Goal: Information Seeking & Learning: Check status

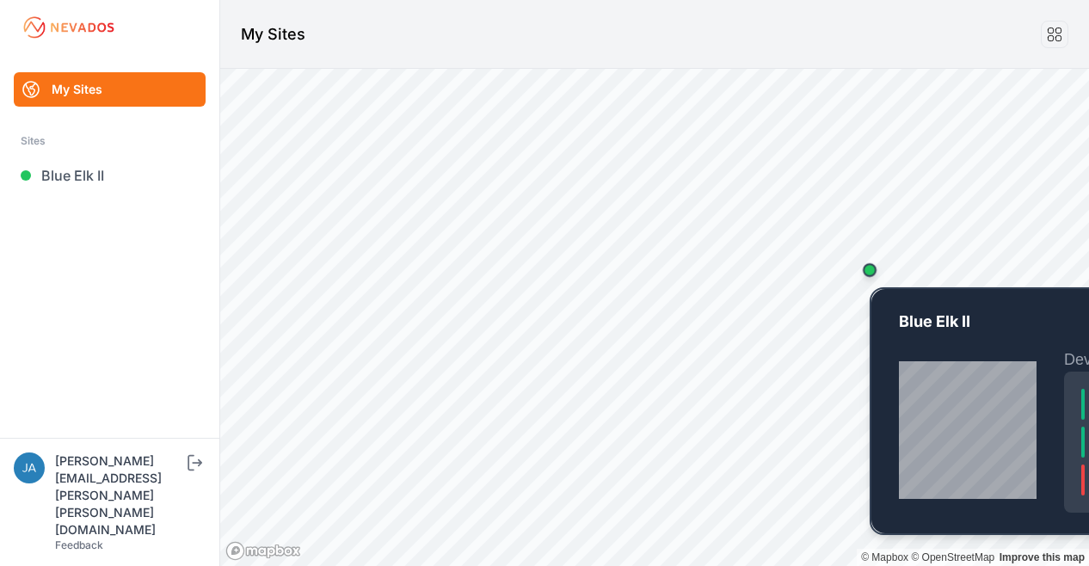
click at [871, 278] on div "Map marker" at bounding box center [869, 270] width 34 height 34
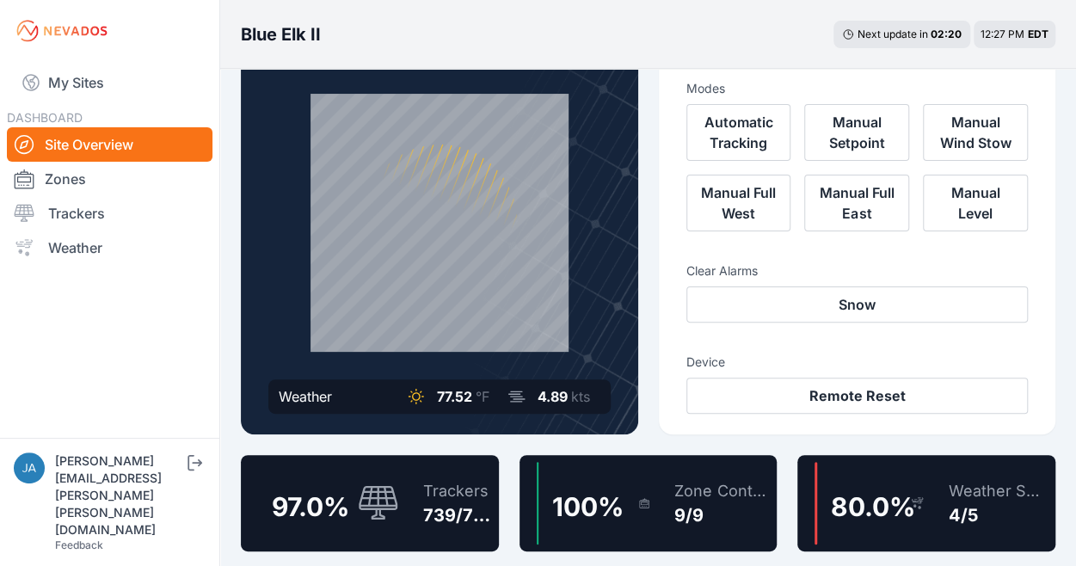
scroll to position [258, 0]
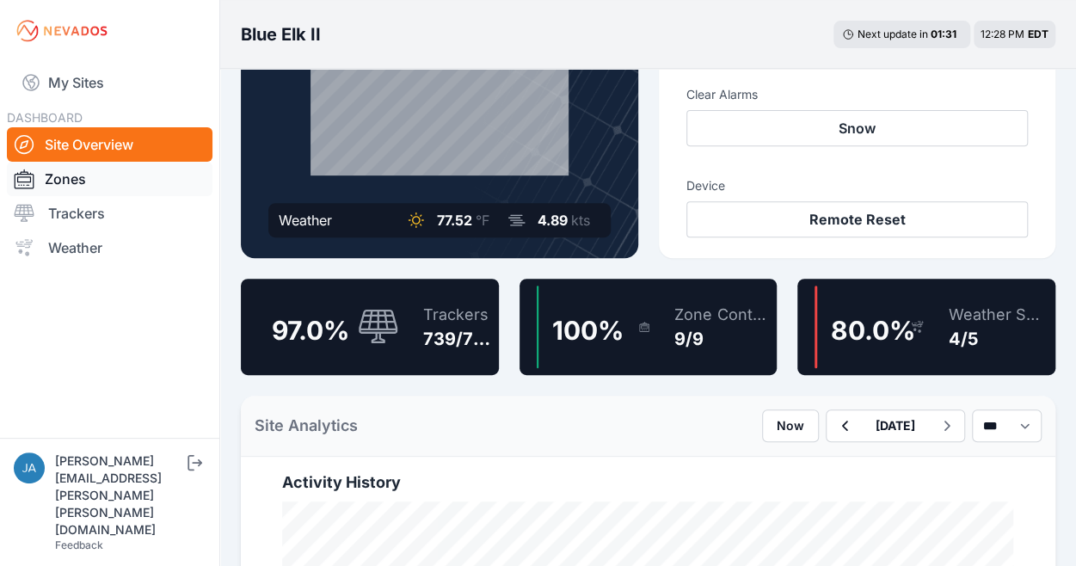
click at [101, 180] on link "Zones" at bounding box center [110, 179] width 206 height 34
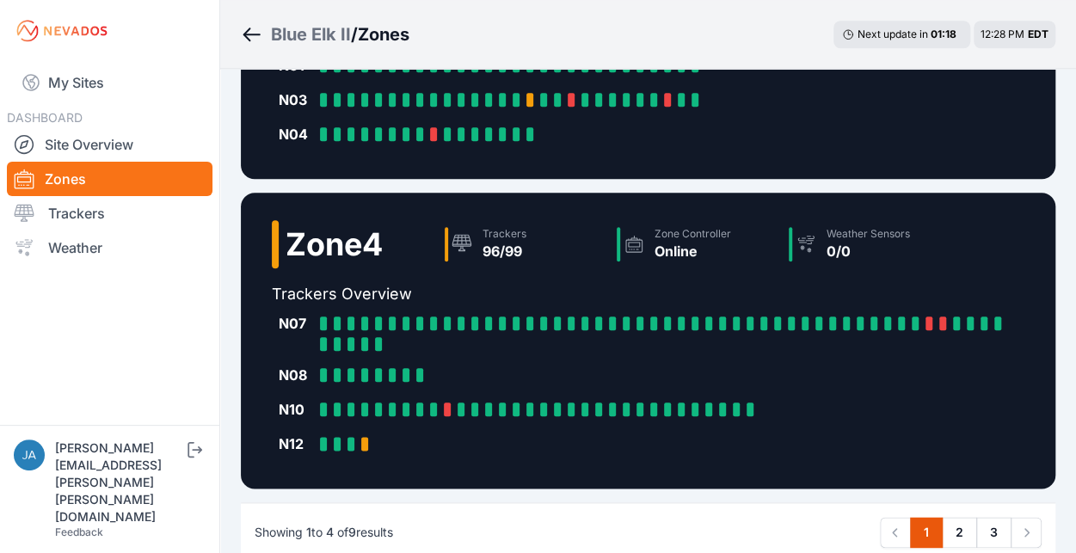
scroll to position [869, 0]
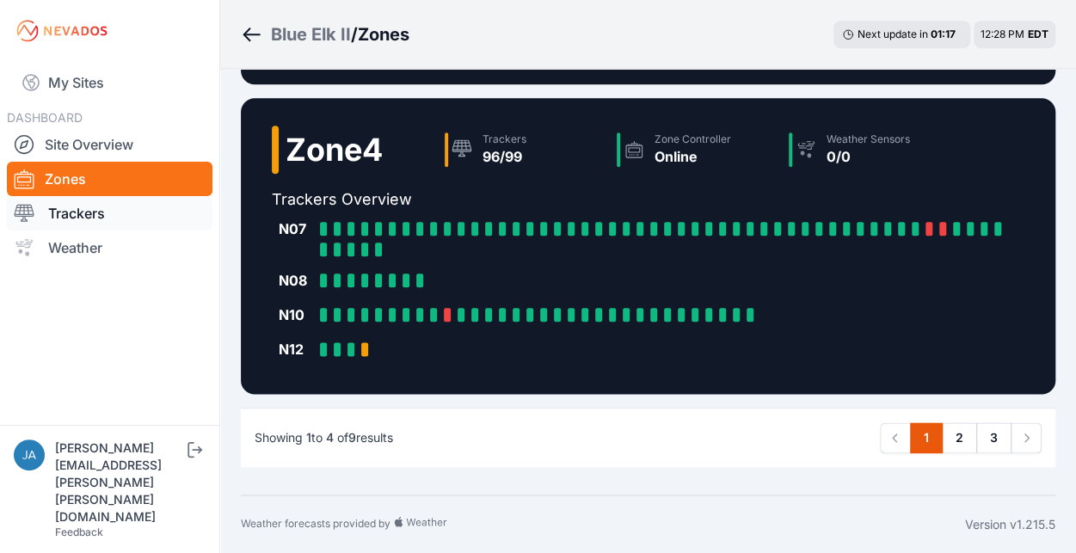
click at [104, 210] on link "Trackers" at bounding box center [110, 213] width 206 height 34
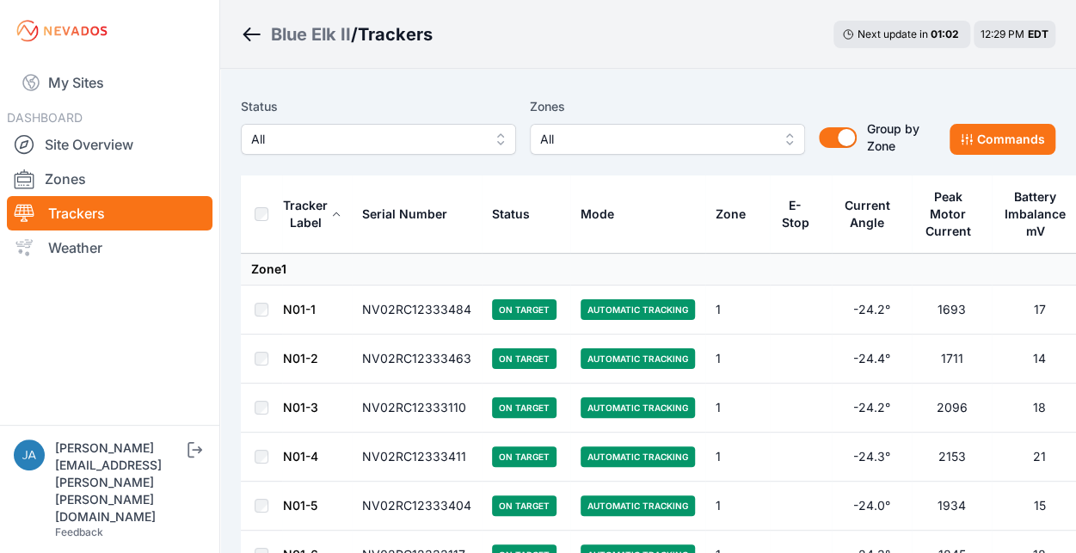
click at [325, 143] on span "All" at bounding box center [366, 139] width 230 height 21
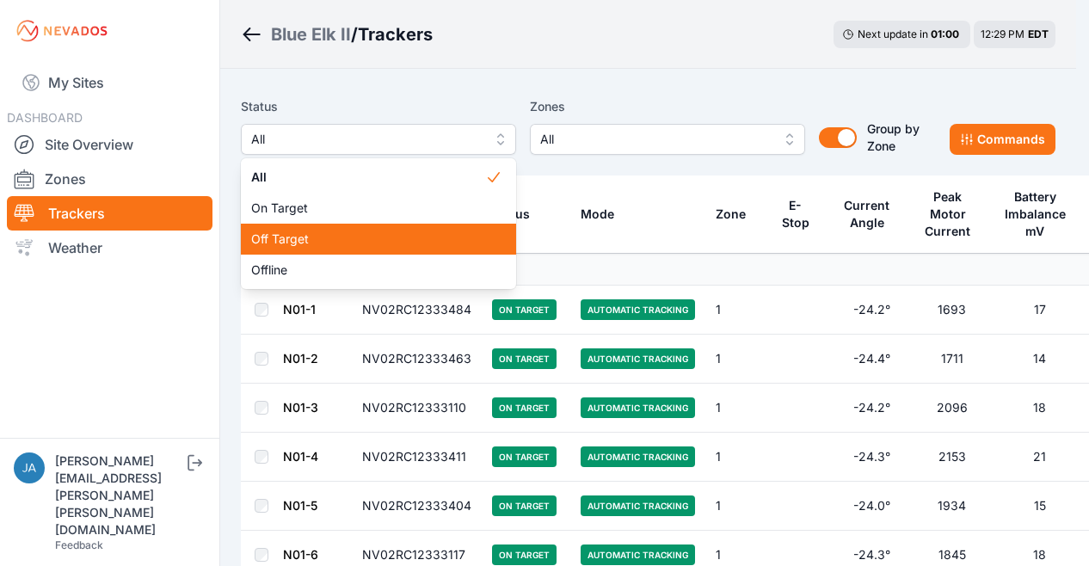
click at [315, 240] on span "Off Target" at bounding box center [368, 238] width 234 height 17
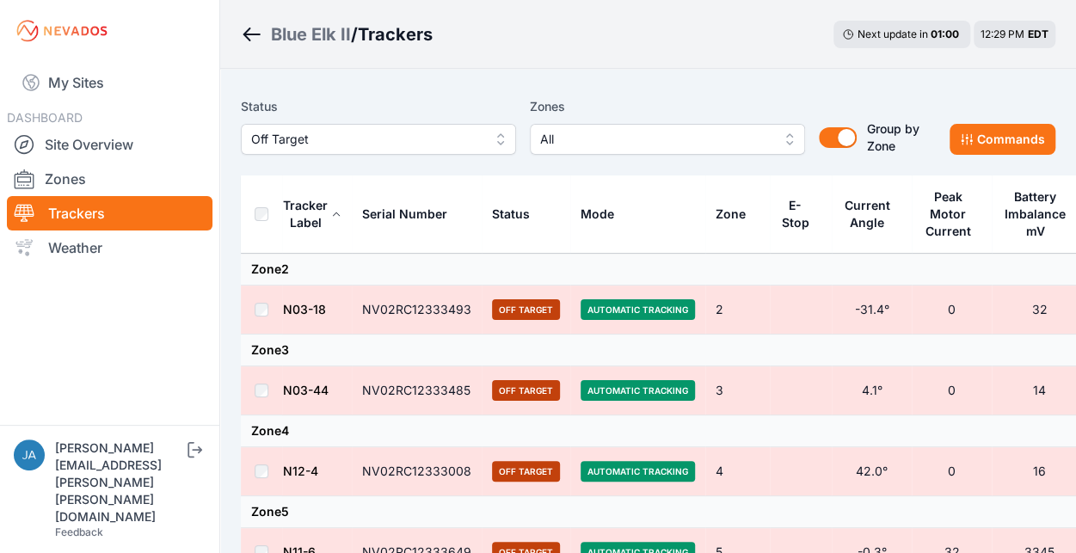
click at [415, 95] on div "Status Off Target Zones All Group by Zone Group by Zone Commands" at bounding box center [648, 132] width 814 height 86
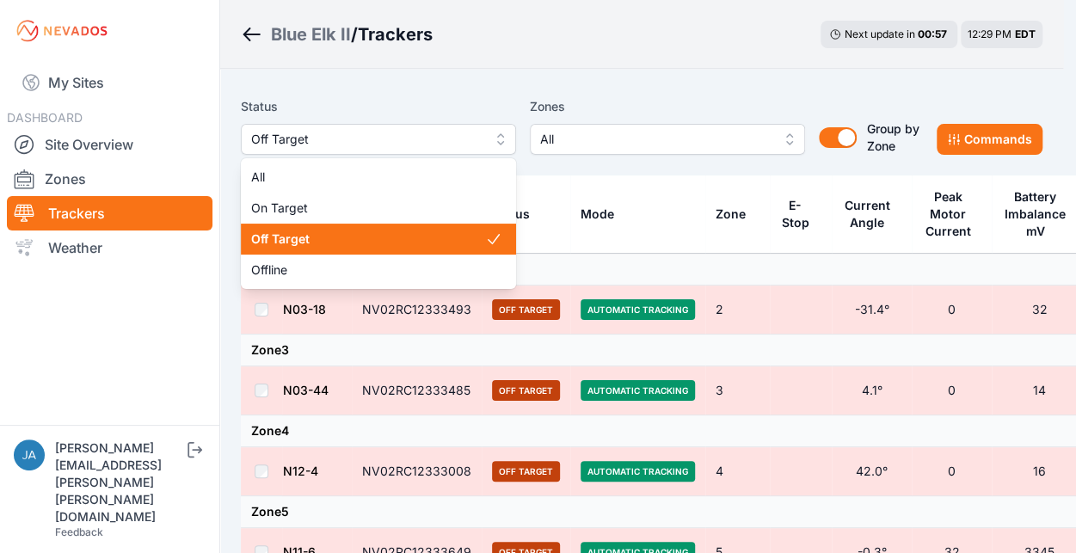
click at [411, 132] on span "Off Target" at bounding box center [366, 139] width 230 height 21
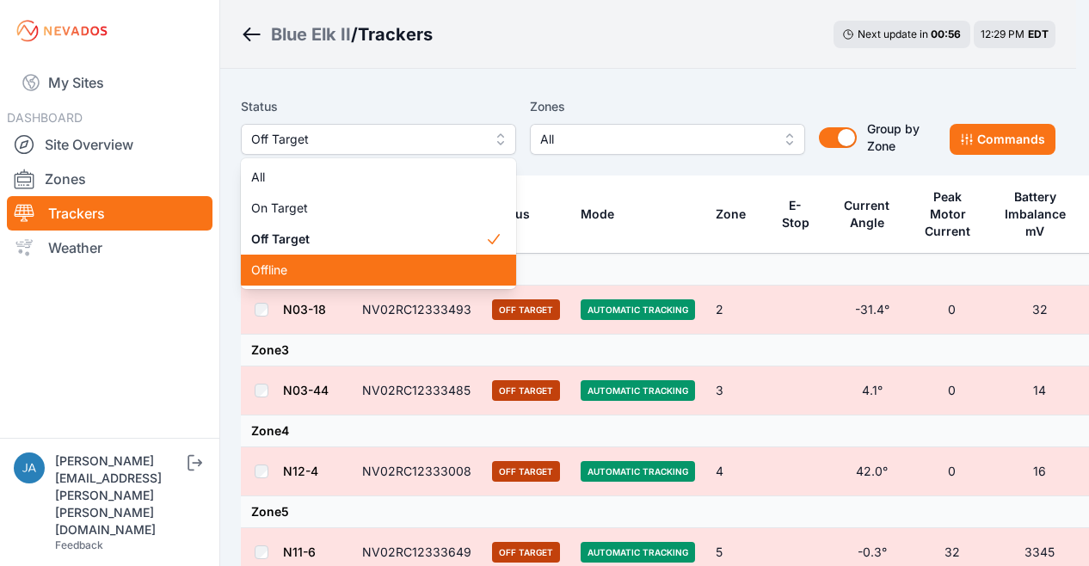
click at [329, 264] on span "Offline" at bounding box center [368, 269] width 234 height 17
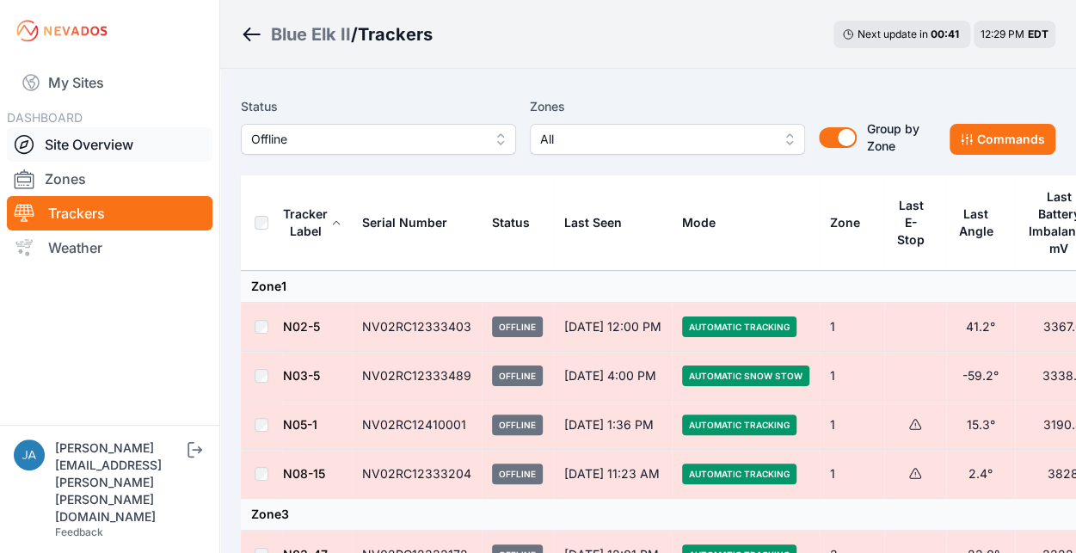
click at [120, 137] on link "Site Overview" at bounding box center [110, 144] width 206 height 34
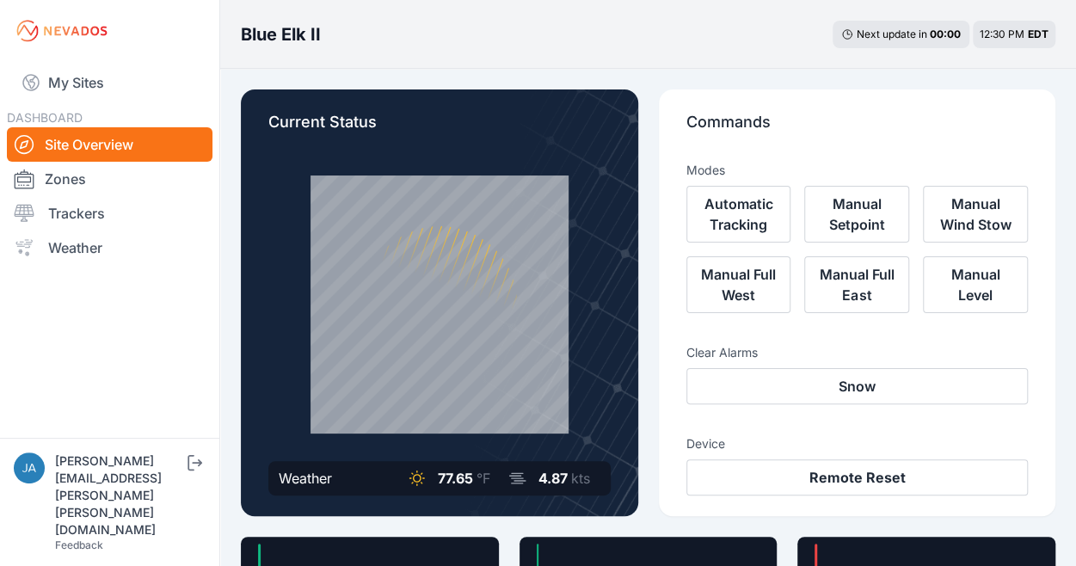
click at [90, 35] on img at bounding box center [62, 31] width 96 height 28
click at [110, 94] on link "My Sites" at bounding box center [110, 82] width 206 height 41
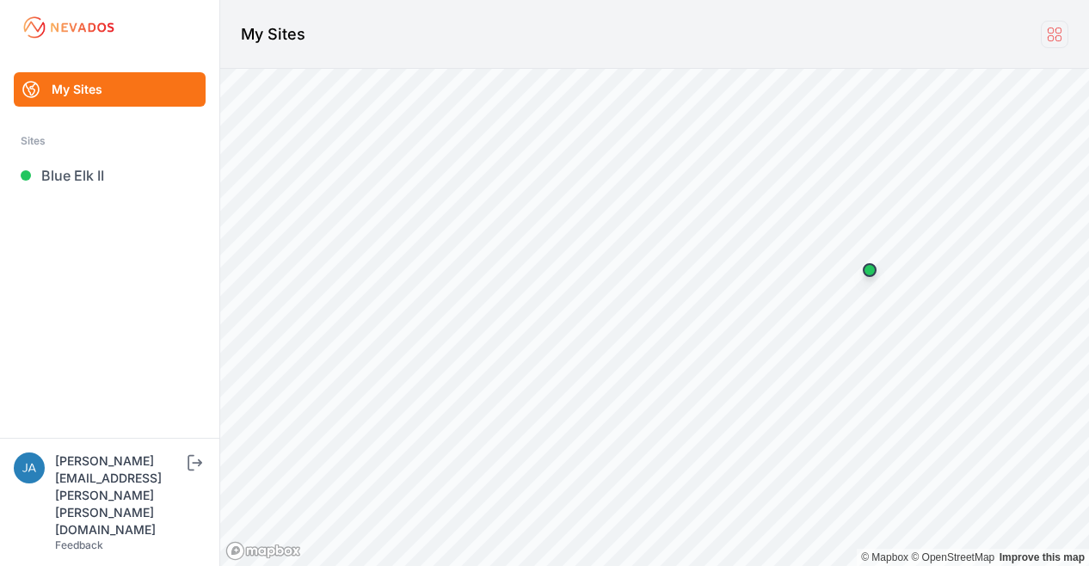
click at [1050, 36] on icon at bounding box center [1054, 34] width 19 height 19
